Goal: Information Seeking & Learning: Learn about a topic

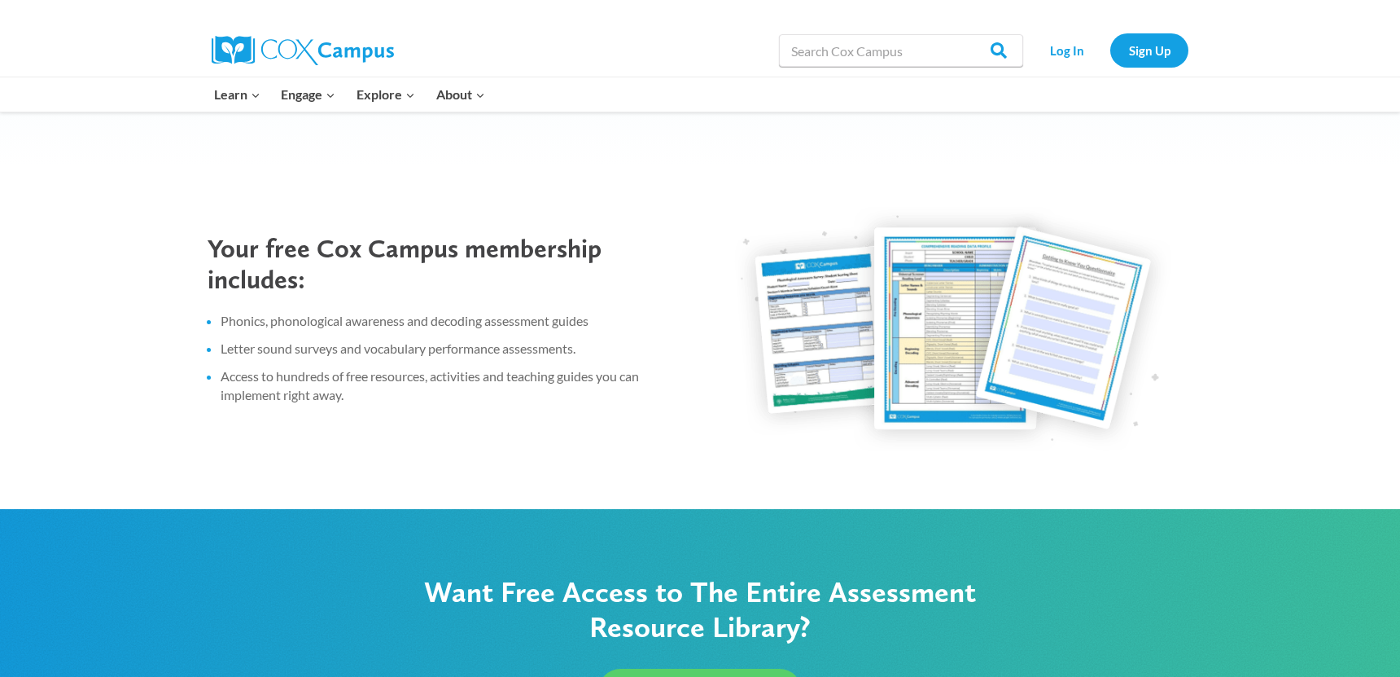
scroll to position [896, 0]
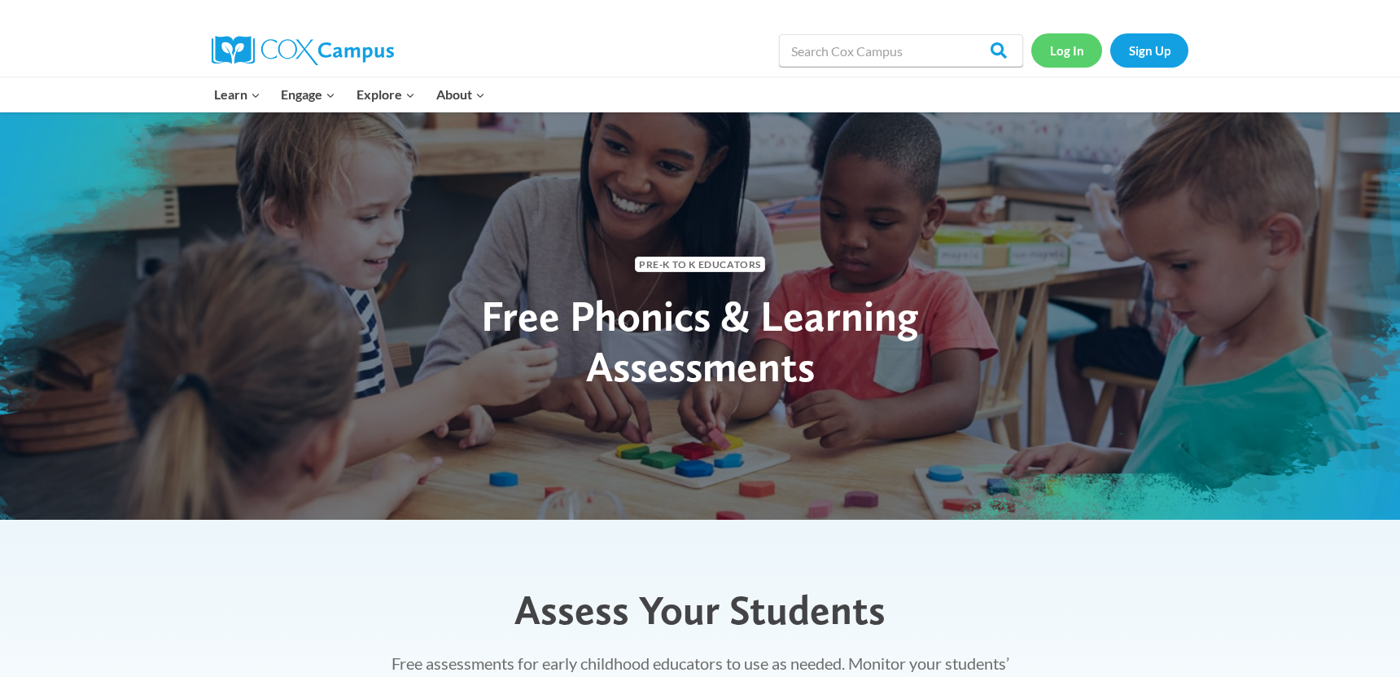
click at [1063, 50] on link "Log In" at bounding box center [1067, 49] width 71 height 33
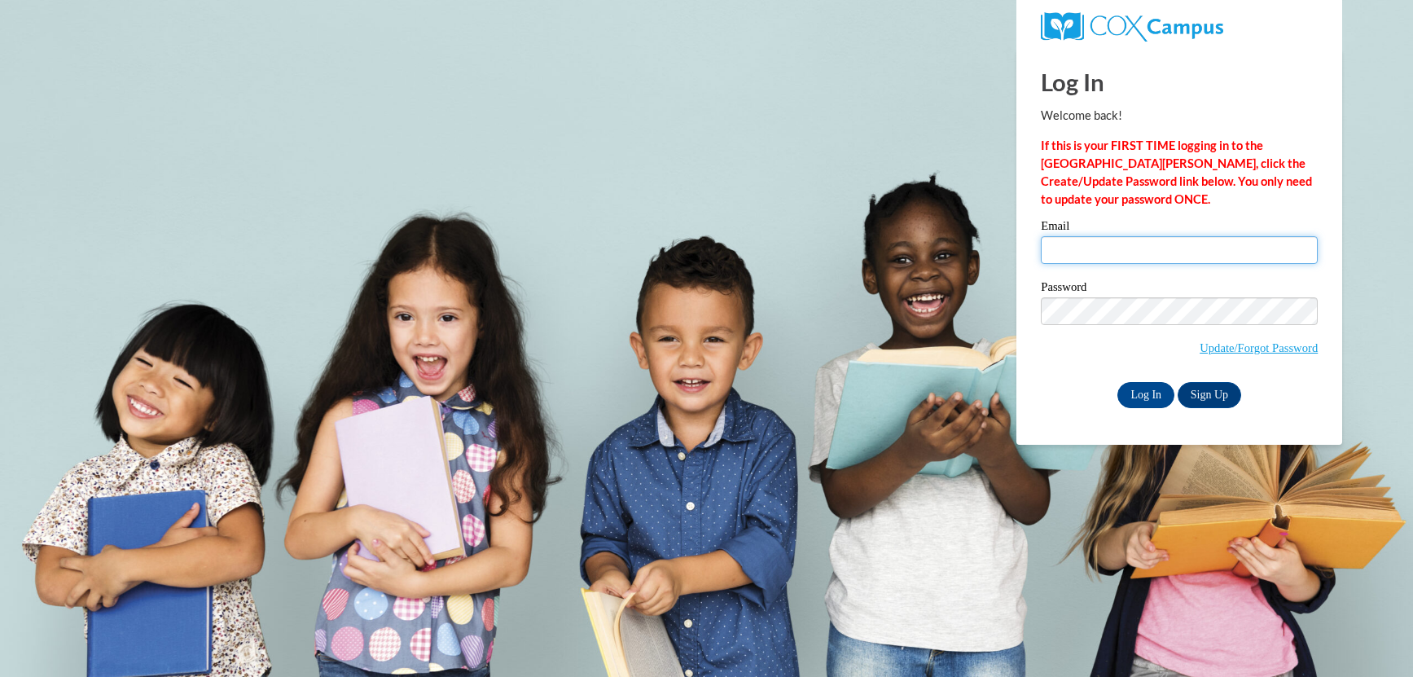
click at [1154, 239] on input "Email" at bounding box center [1179, 250] width 277 height 28
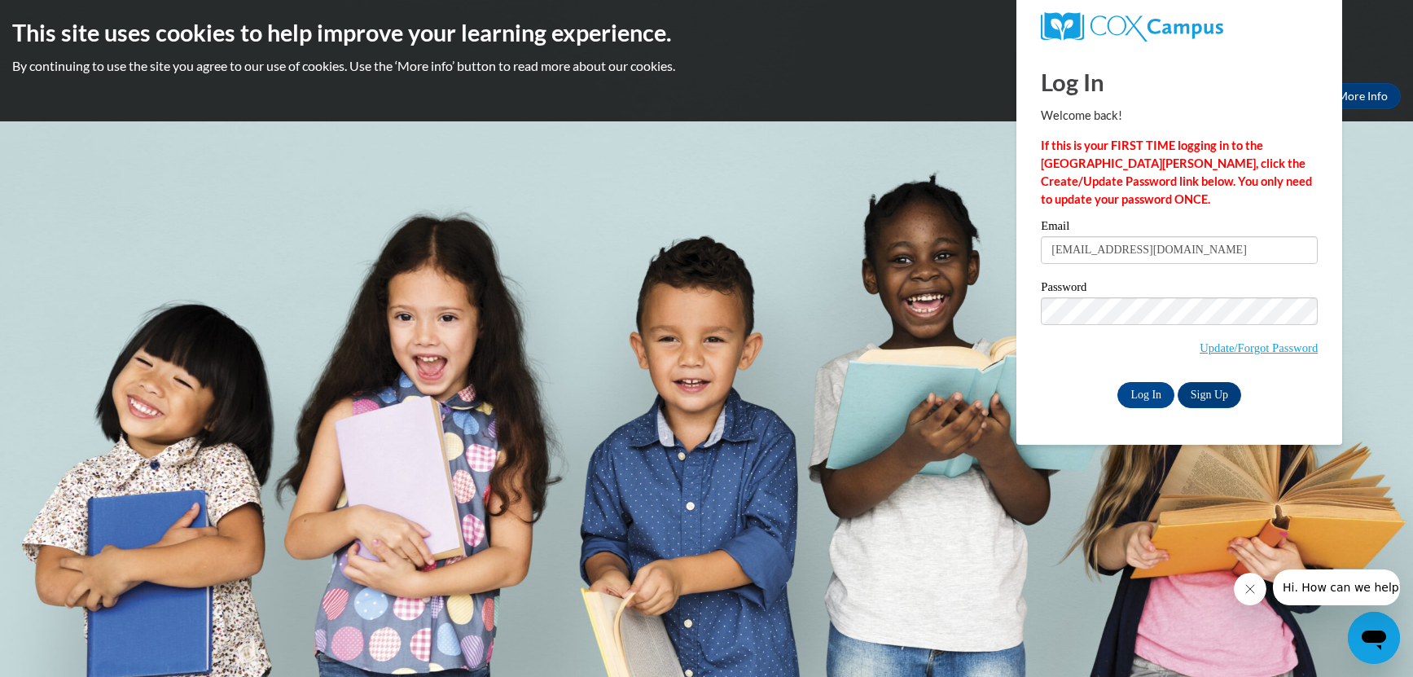
type input "lateshiawarren@gmail.com"
click at [1137, 388] on input "Log In" at bounding box center [1145, 395] width 57 height 26
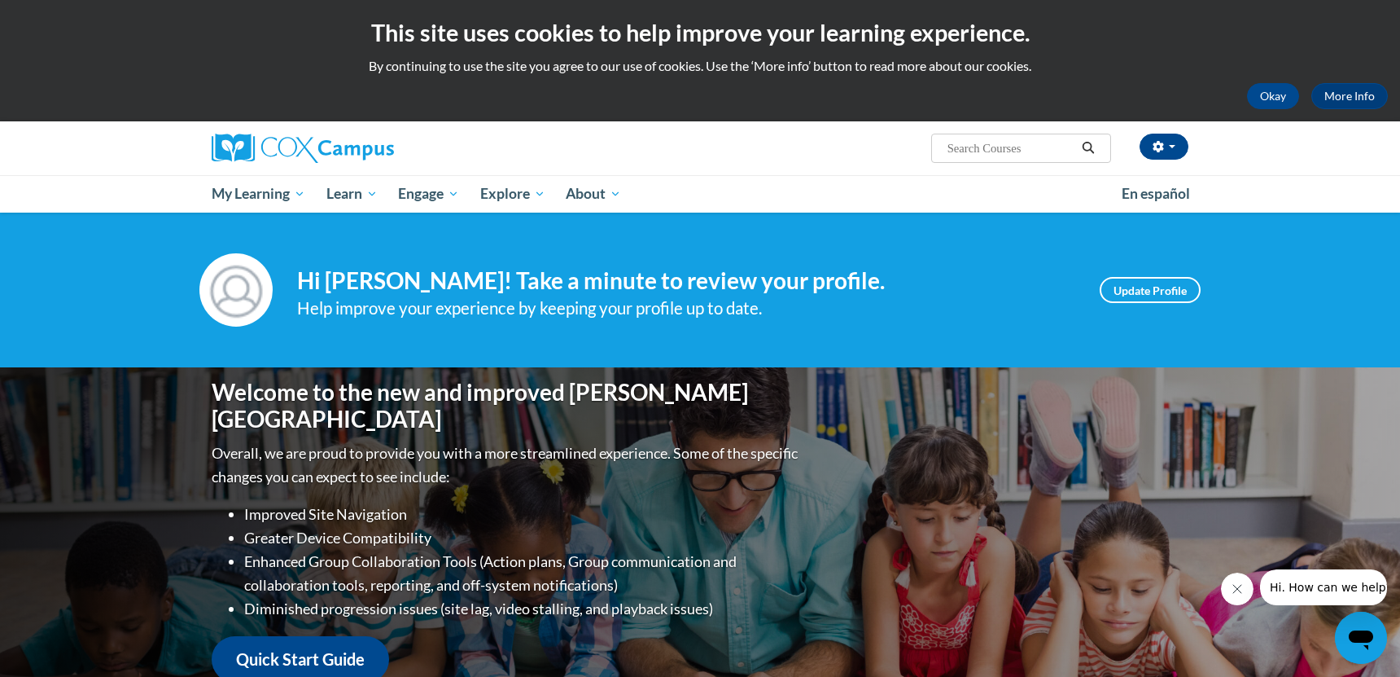
click at [1033, 151] on input "Search..." at bounding box center [1011, 148] width 130 height 20
type input "phoneme"
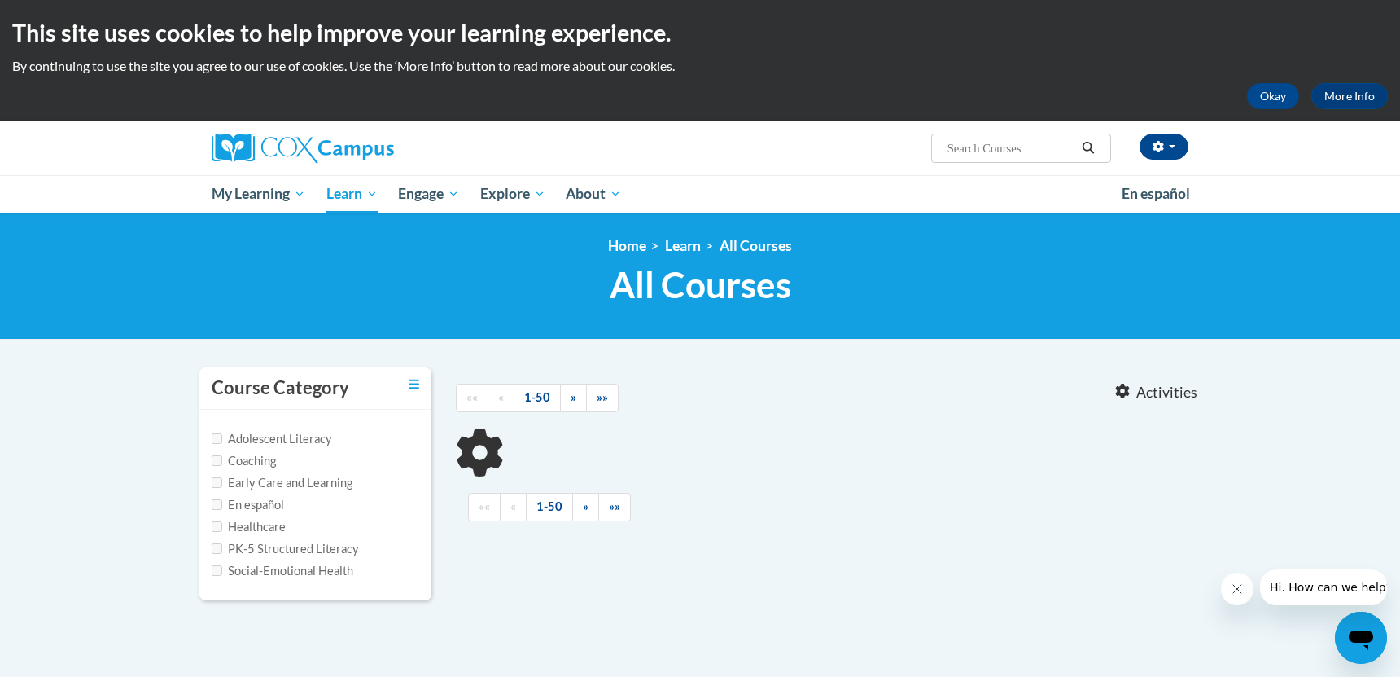
type input "phoneme"
